Goal: Transaction & Acquisition: Purchase product/service

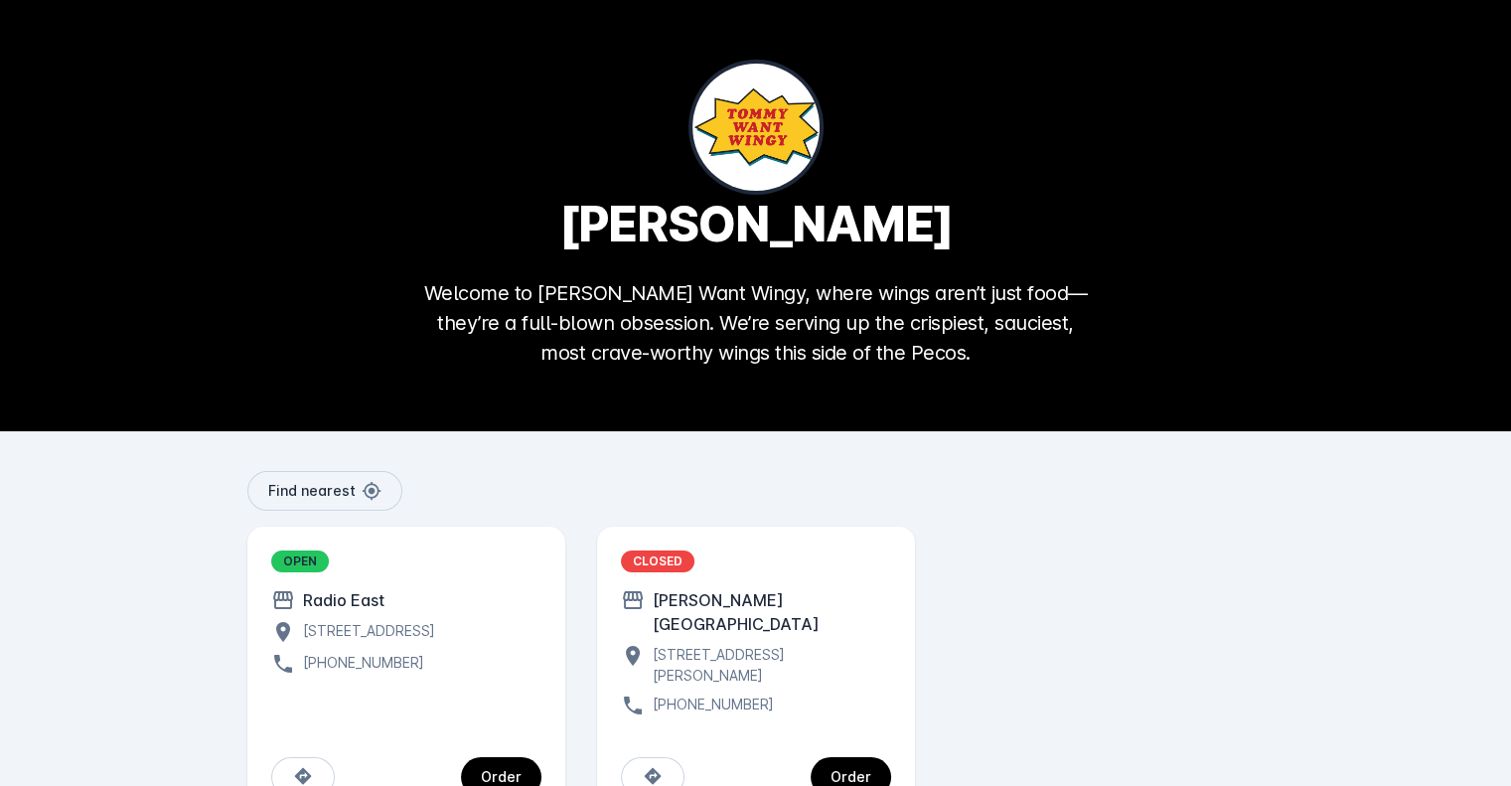
scroll to position [43, 0]
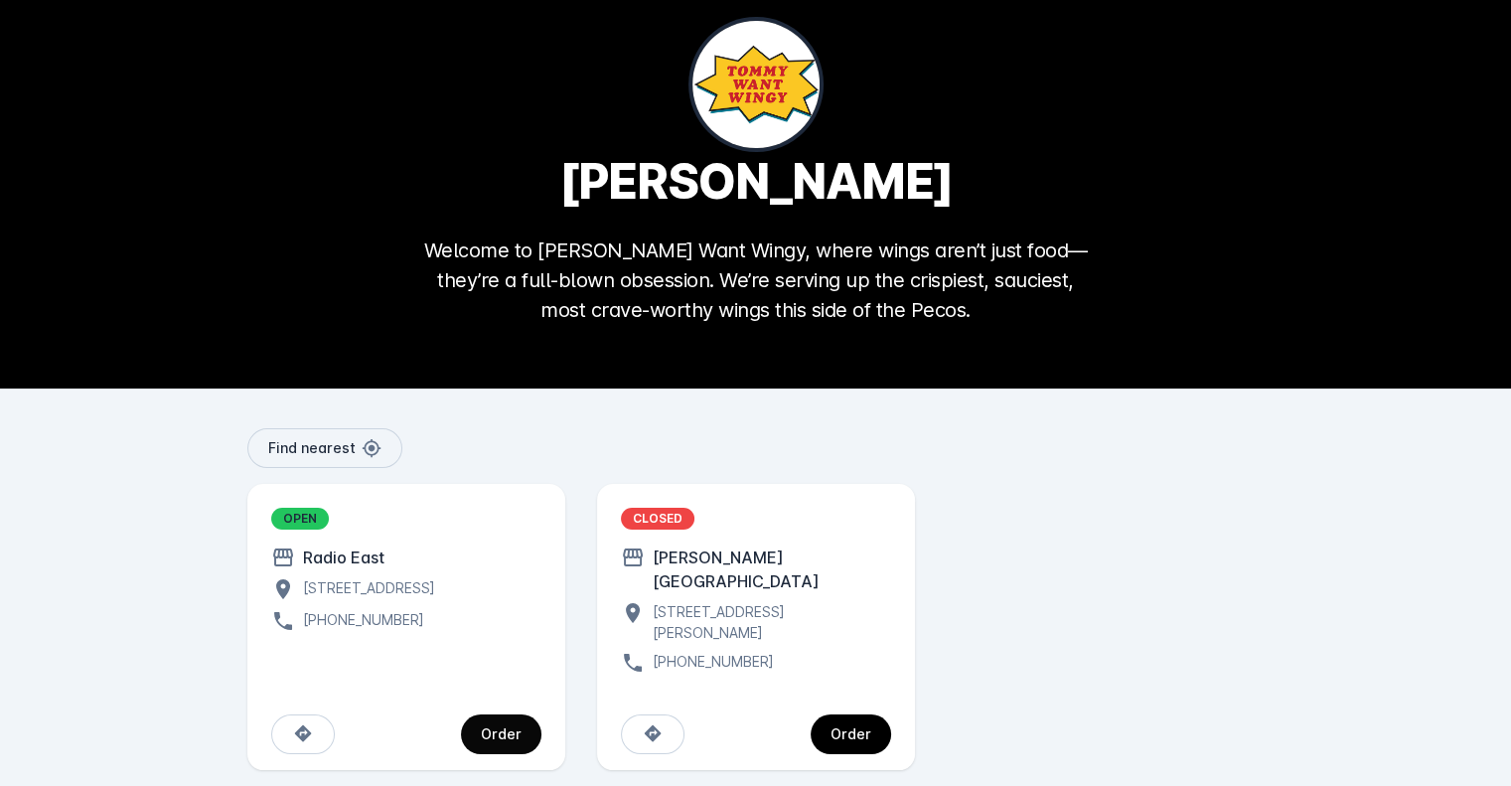
click at [487, 727] on div "Order" at bounding box center [501, 734] width 41 height 14
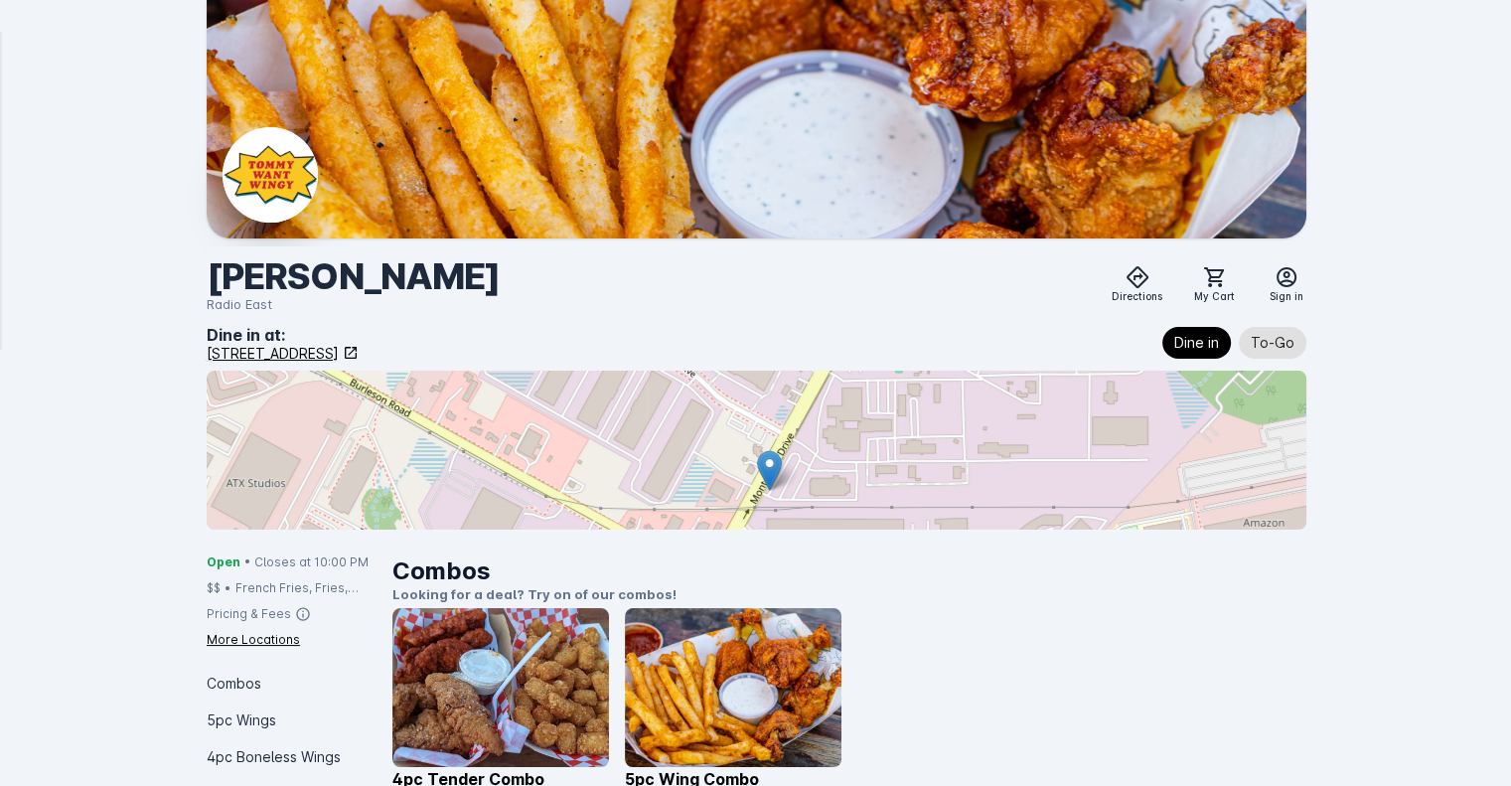
click at [339, 352] on div "3504 Montopolis Dr, Austin, TX 78744, USA" at bounding box center [273, 353] width 132 height 21
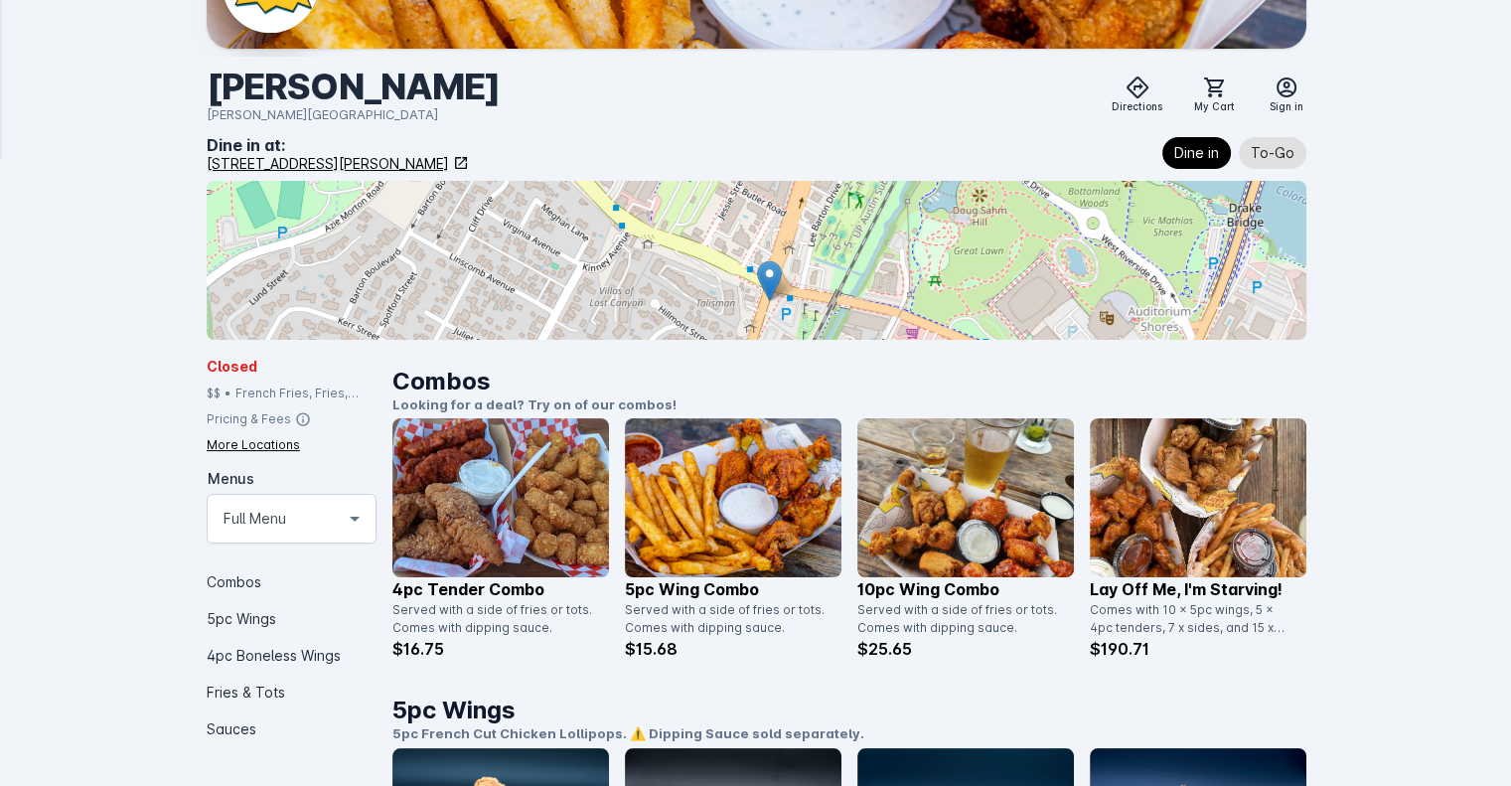
scroll to position [191, 0]
